Goal: Task Accomplishment & Management: Complete application form

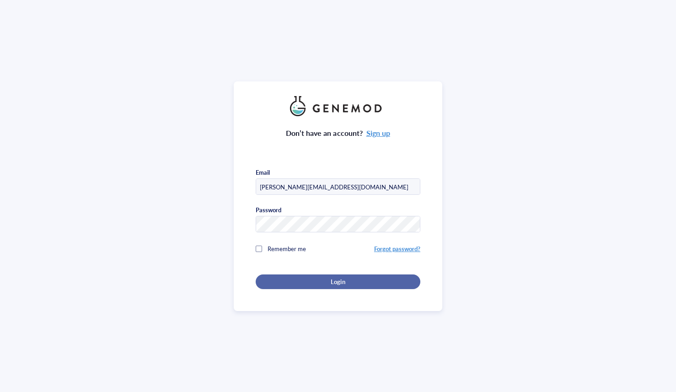
click at [360, 286] on button "Login" at bounding box center [338, 282] width 165 height 15
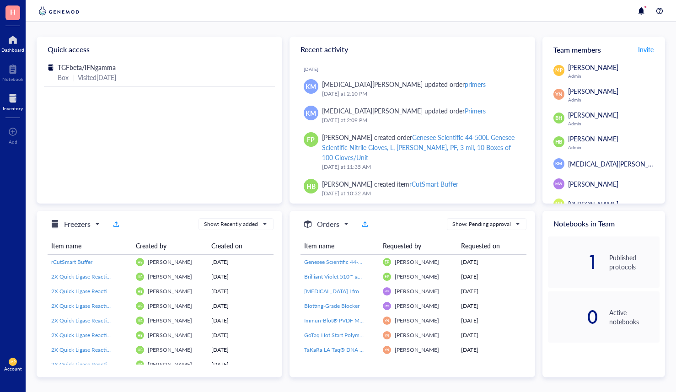
click at [13, 98] on div at bounding box center [13, 98] width 20 height 15
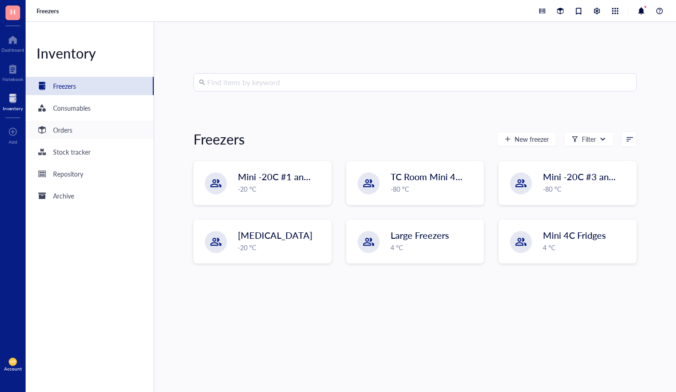
click at [63, 138] on div "Orders" at bounding box center [90, 130] width 128 height 18
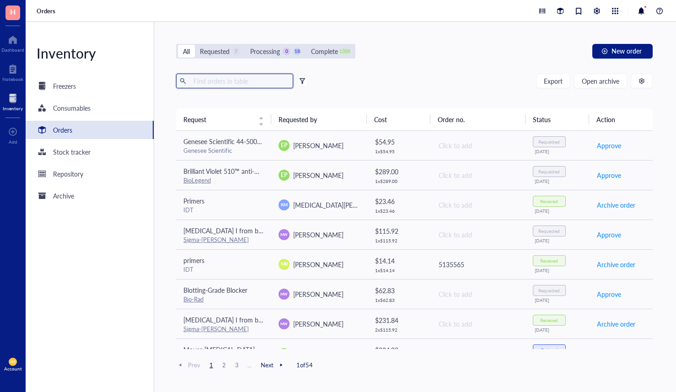
click at [277, 82] on input "text" at bounding box center [240, 81] width 100 height 14
click at [621, 51] on span "New order" at bounding box center [627, 50] width 30 height 7
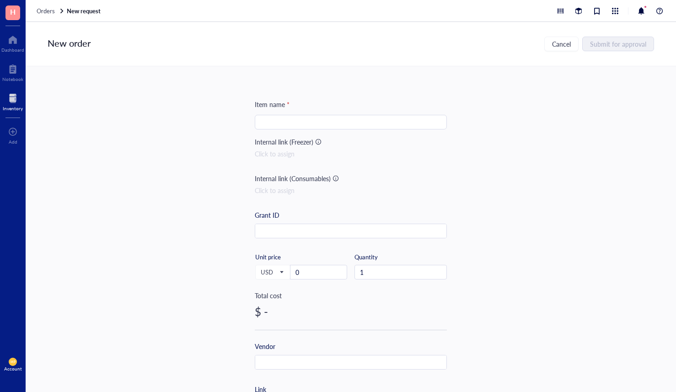
click at [270, 115] on div at bounding box center [351, 122] width 192 height 15
paste input "GSK-J4"
type input "GSK-J4"
click at [149, 210] on div "Item name * GSK-J4 GSK-J4 Internal link (Freezer) Click to assign Internal link…" at bounding box center [351, 229] width 651 height 326
click at [331, 266] on input "0" at bounding box center [319, 272] width 56 height 14
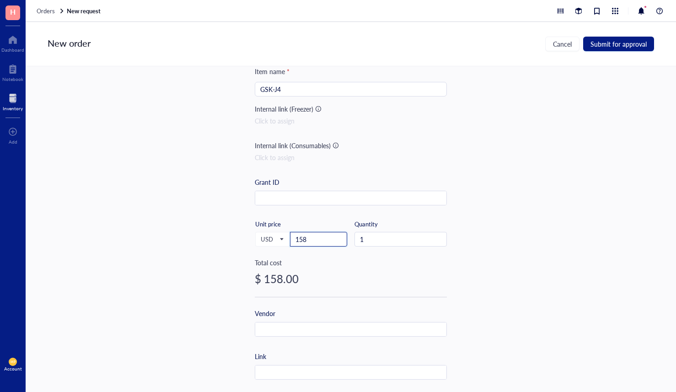
scroll to position [40, 0]
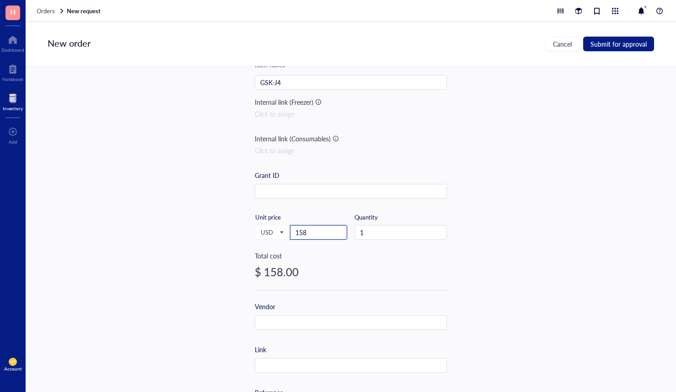
type input "158"
click at [288, 329] on input "text" at bounding box center [350, 323] width 191 height 15
type input "MedChemExpress"
click at [472, 296] on div "Item name * GSK-J4 Internal link (Freezer) Click to assign Internal link (Consu…" at bounding box center [351, 229] width 651 height 326
click at [331, 364] on input "text" at bounding box center [350, 366] width 191 height 15
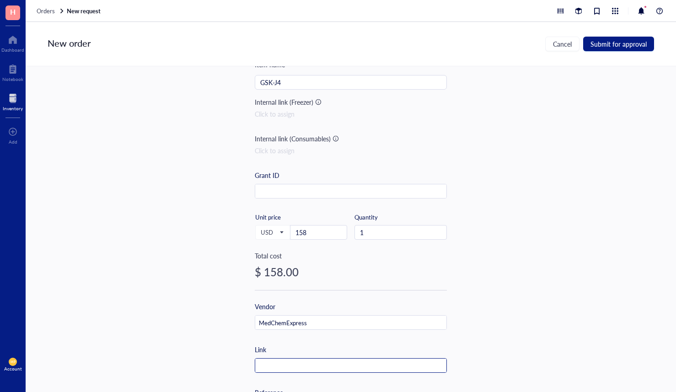
paste input "[URL][DOMAIN_NAME]"
type input "[URL][DOMAIN_NAME]"
click at [185, 242] on div "Item name * GSK-J4 Internal link (Freezer) Click to assign Internal link (Consu…" at bounding box center [351, 229] width 651 height 326
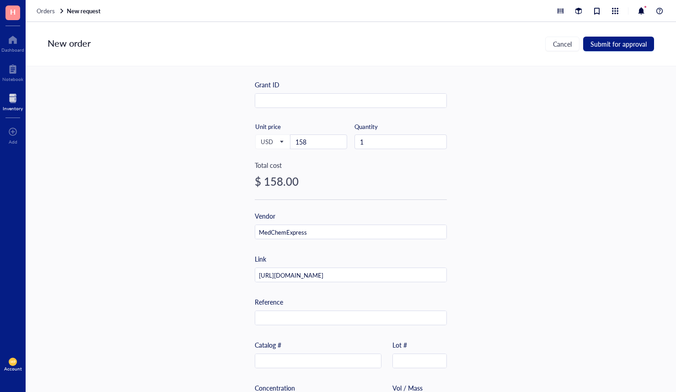
scroll to position [217, 0]
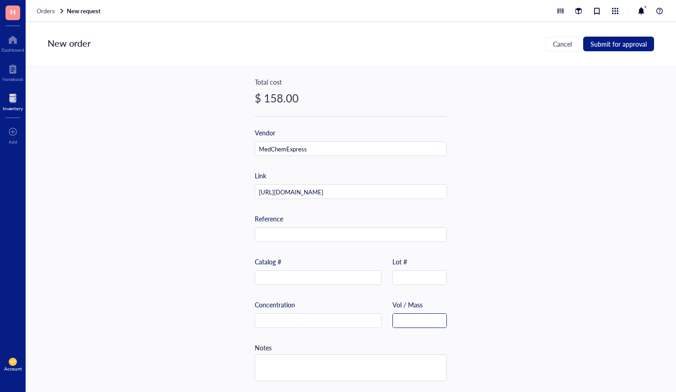
click at [405, 314] on input "text" at bounding box center [420, 321] width 54 height 15
type input "10 mg"
click at [469, 285] on div "Item name * GSK-J4 Internal link (Freezer) Click to assign Internal link (Consu…" at bounding box center [351, 229] width 651 height 326
click at [320, 276] on input "text" at bounding box center [318, 278] width 126 height 15
paste input "HY-15648B"
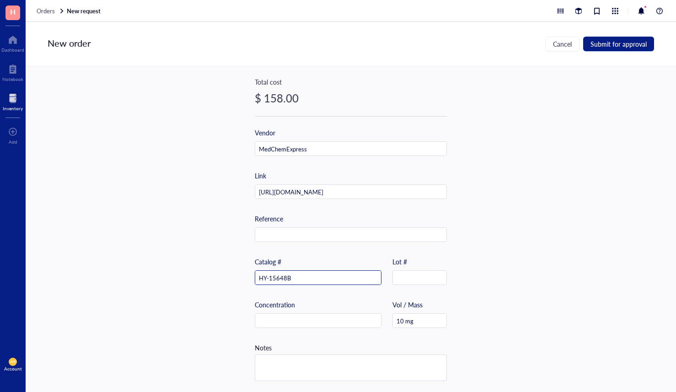
type input "HY-15648B"
click at [205, 315] on div "Item name * GSK-J4 Internal link (Freezer) Click to assign Internal link (Consu…" at bounding box center [351, 229] width 651 height 326
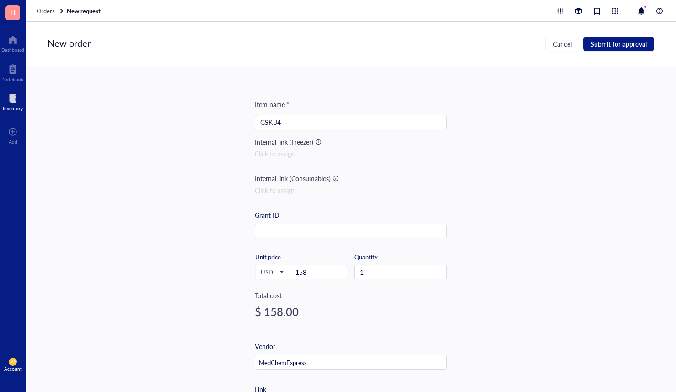
scroll to position [1, 0]
click at [632, 47] on span "Submit for approval" at bounding box center [619, 43] width 56 height 7
